Goal: Task Accomplishment & Management: Use online tool/utility

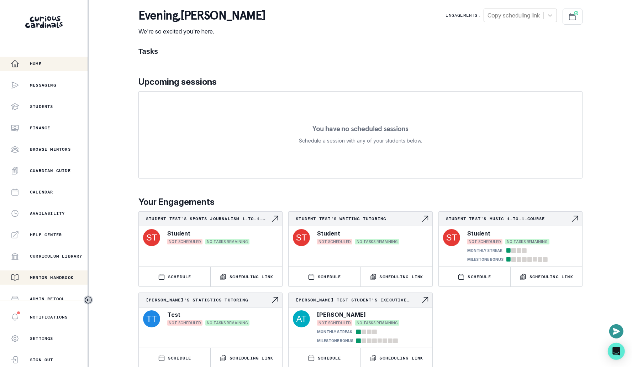
scroll to position [91, 0]
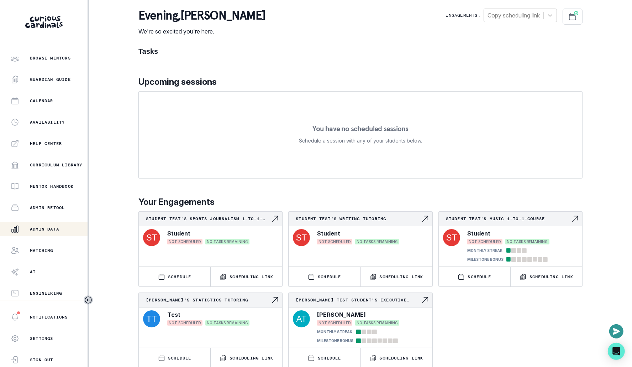
click at [56, 229] on p "Admin Data" at bounding box center [44, 229] width 29 height 6
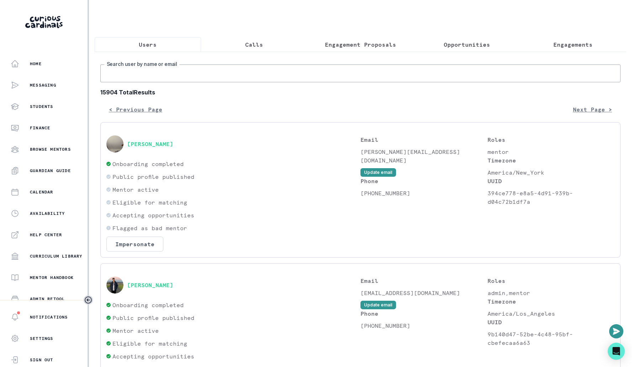
click at [215, 78] on input "Search user by name or email" at bounding box center [360, 73] width 521 height 18
type input "[PERSON_NAME]"
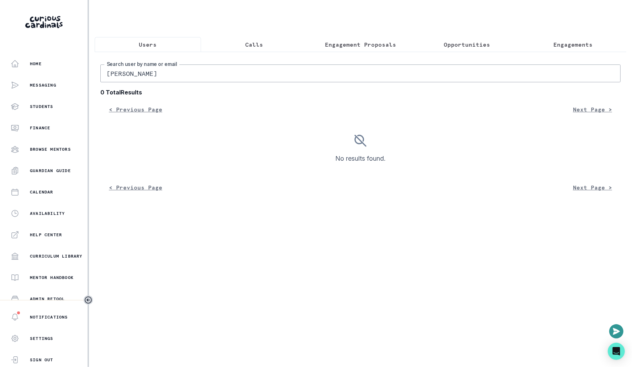
click at [246, 71] on input "[PERSON_NAME]" at bounding box center [360, 73] width 521 height 18
type input "serena"
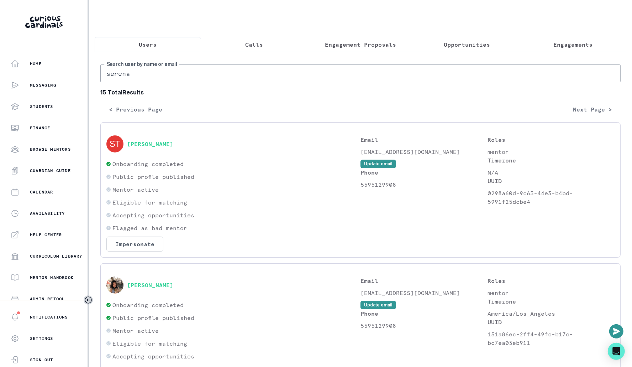
click at [268, 66] on input "serena" at bounding box center [360, 73] width 521 height 18
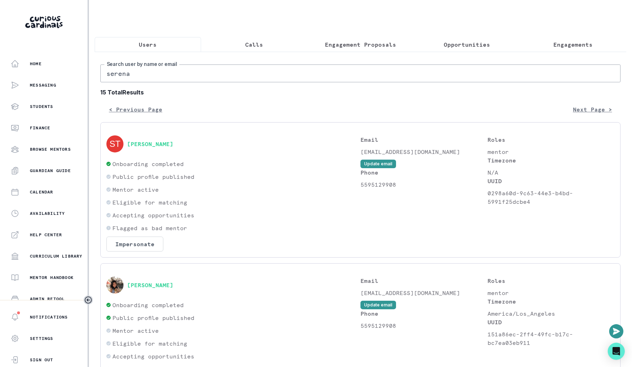
paste input "[EMAIL_ADDRESS][DOMAIN_NAME]"
type input "[EMAIL_ADDRESS][DOMAIN_NAME]"
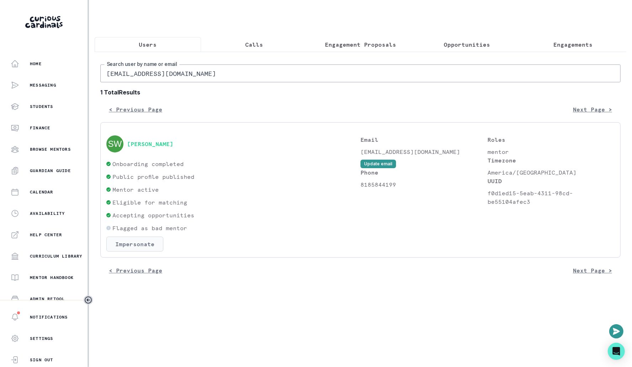
click at [157, 238] on button "Impersonate" at bounding box center [134, 243] width 57 height 15
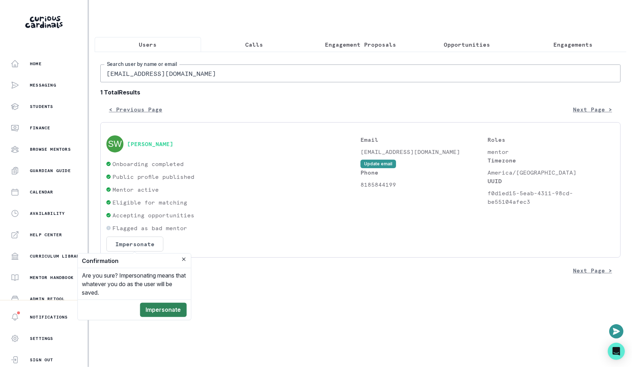
click at [163, 306] on button "Impersonate" at bounding box center [163, 310] width 47 height 14
